Goal: Transaction & Acquisition: Subscribe to service/newsletter

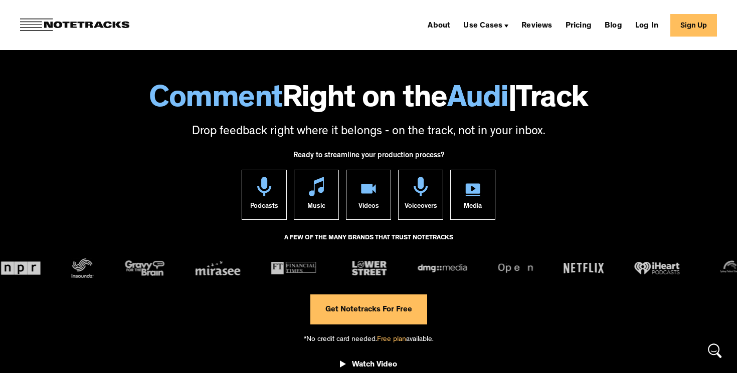
click at [394, 312] on link "Get Notetracks For Free" at bounding box center [368, 310] width 117 height 30
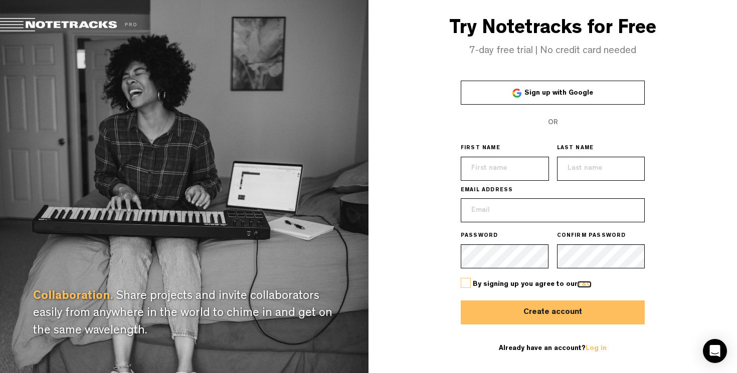
click at [580, 281] on link "T&C" at bounding box center [584, 284] width 15 height 7
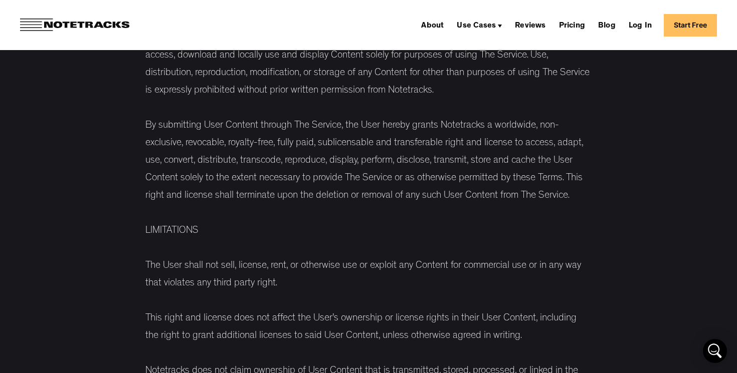
scroll to position [1186, 0]
click at [572, 28] on link "Pricing" at bounding box center [572, 25] width 34 height 16
